Goal: Information Seeking & Learning: Check status

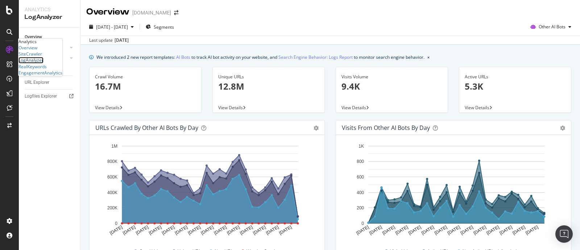
click at [44, 63] on div "LogAnalyzer" at bounding box center [30, 60] width 25 height 6
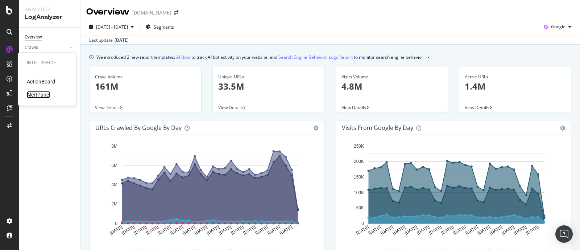
click at [45, 94] on div "AlertPanel" at bounding box center [38, 94] width 23 height 7
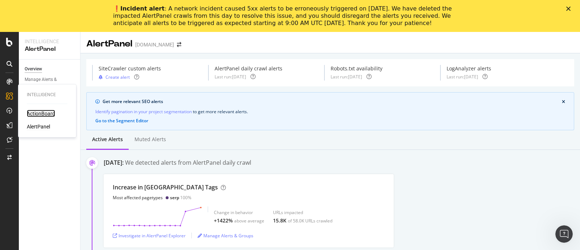
click at [44, 113] on div "ActionBoard" at bounding box center [41, 113] width 28 height 7
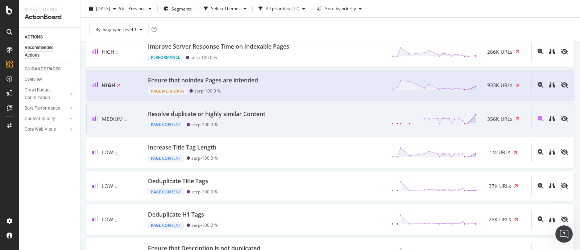
scroll to position [272, 0]
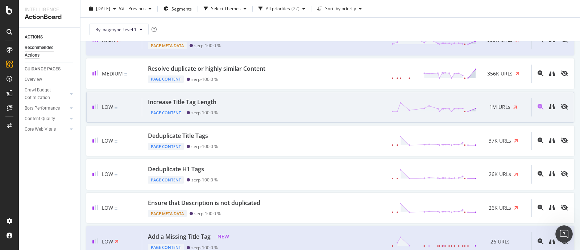
click at [303, 101] on div "Increase Title Tag Length Page Content serp - 100.0 % 1M URLs" at bounding box center [336, 107] width 389 height 18
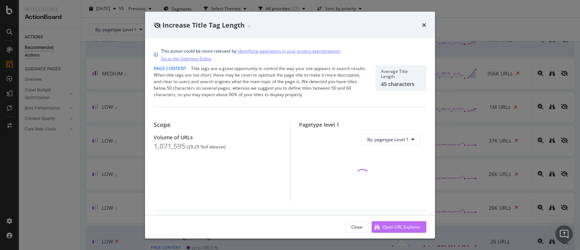
click at [402, 227] on div "Open URL Explorer" at bounding box center [402, 226] width 38 height 6
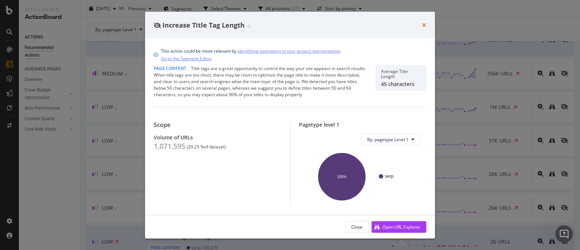
click at [424, 23] on icon "times" at bounding box center [424, 25] width 4 height 6
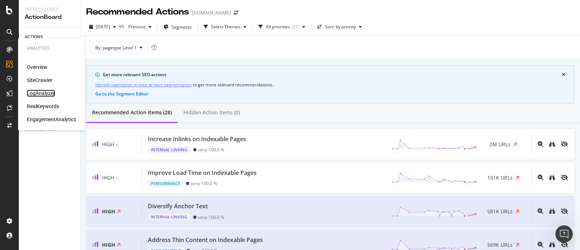
click at [44, 94] on div "LogAnalyzer" at bounding box center [41, 93] width 28 height 7
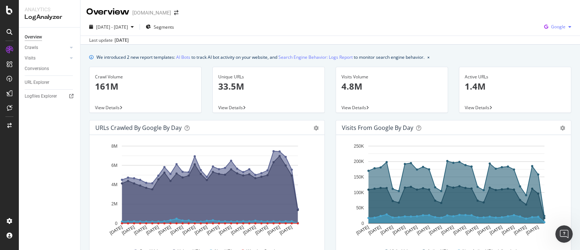
click at [551, 28] on span "Google" at bounding box center [558, 27] width 15 height 6
click at [549, 84] on span "Other AI Bots" at bounding box center [556, 81] width 27 height 7
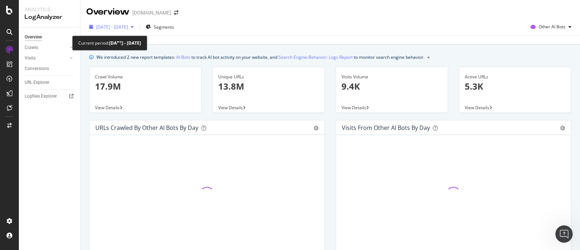
click at [128, 29] on span "2025 Sep. 2nd - Oct. 1st" at bounding box center [112, 27] width 32 height 6
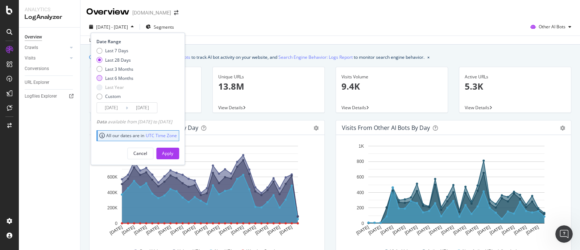
click at [124, 79] on div "Last 6 Months" at bounding box center [119, 78] width 28 height 6
type input "2025/04/02"
click at [173, 152] on div "Apply" at bounding box center [167, 153] width 11 height 6
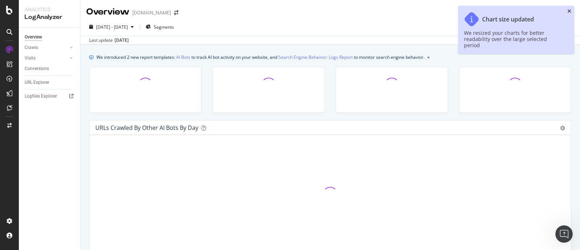
click at [570, 10] on icon "close toast" at bounding box center [569, 11] width 4 height 5
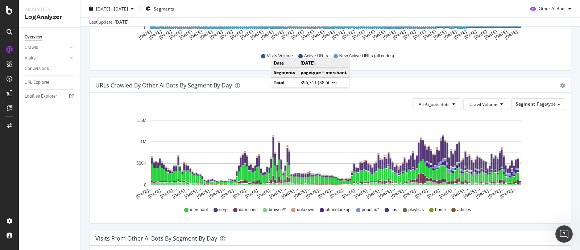
scroll to position [272, 0]
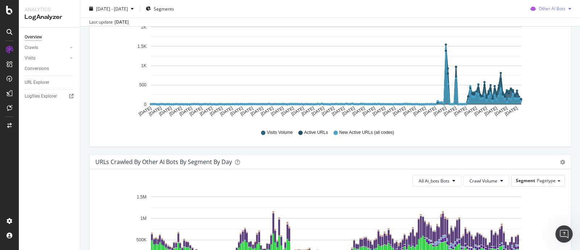
click at [546, 8] on span "Other AI Bots" at bounding box center [552, 8] width 27 height 6
click at [544, 20] on span "Google" at bounding box center [552, 23] width 28 height 7
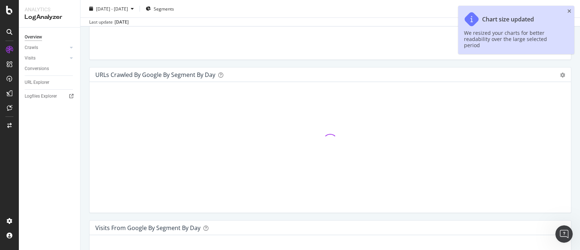
scroll to position [362, 0]
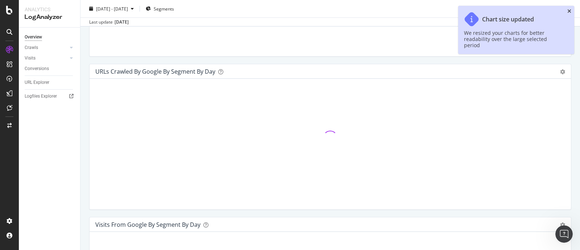
click at [567, 10] on icon "close toast" at bounding box center [569, 11] width 4 height 5
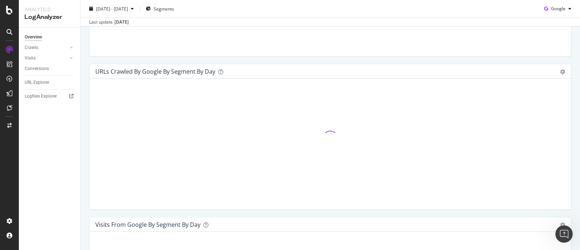
drag, startPoint x: 575, startPoint y: 135, endPoint x: 385, endPoint y: 67, distance: 201.4
click at [385, 68] on div "URLs Crawled by Google By Segment By Day" at bounding box center [322, 71] width 454 height 7
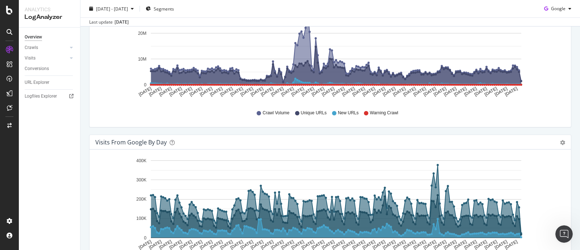
scroll to position [90, 0]
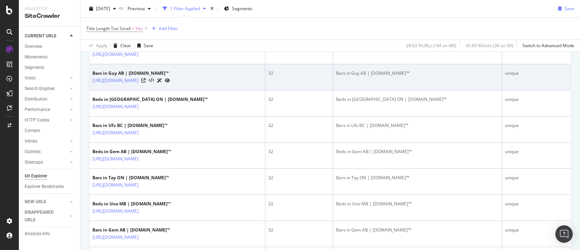
scroll to position [227, 0]
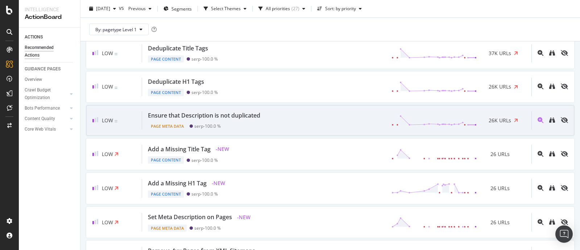
scroll to position [499, 0]
